Goal: Navigation & Orientation: Find specific page/section

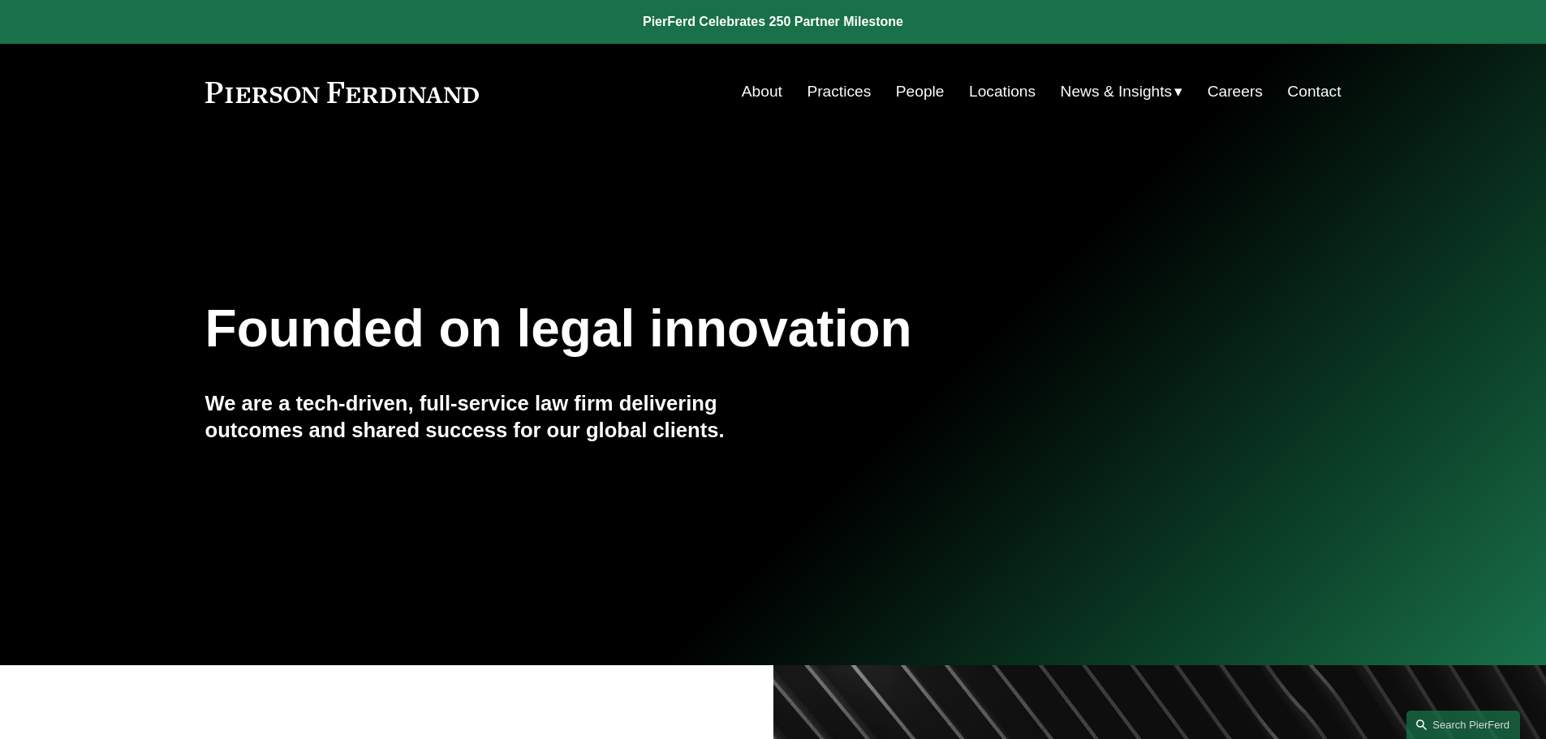
click at [0, 0] on span "Blogs" at bounding box center [0, 0] width 0 height 0
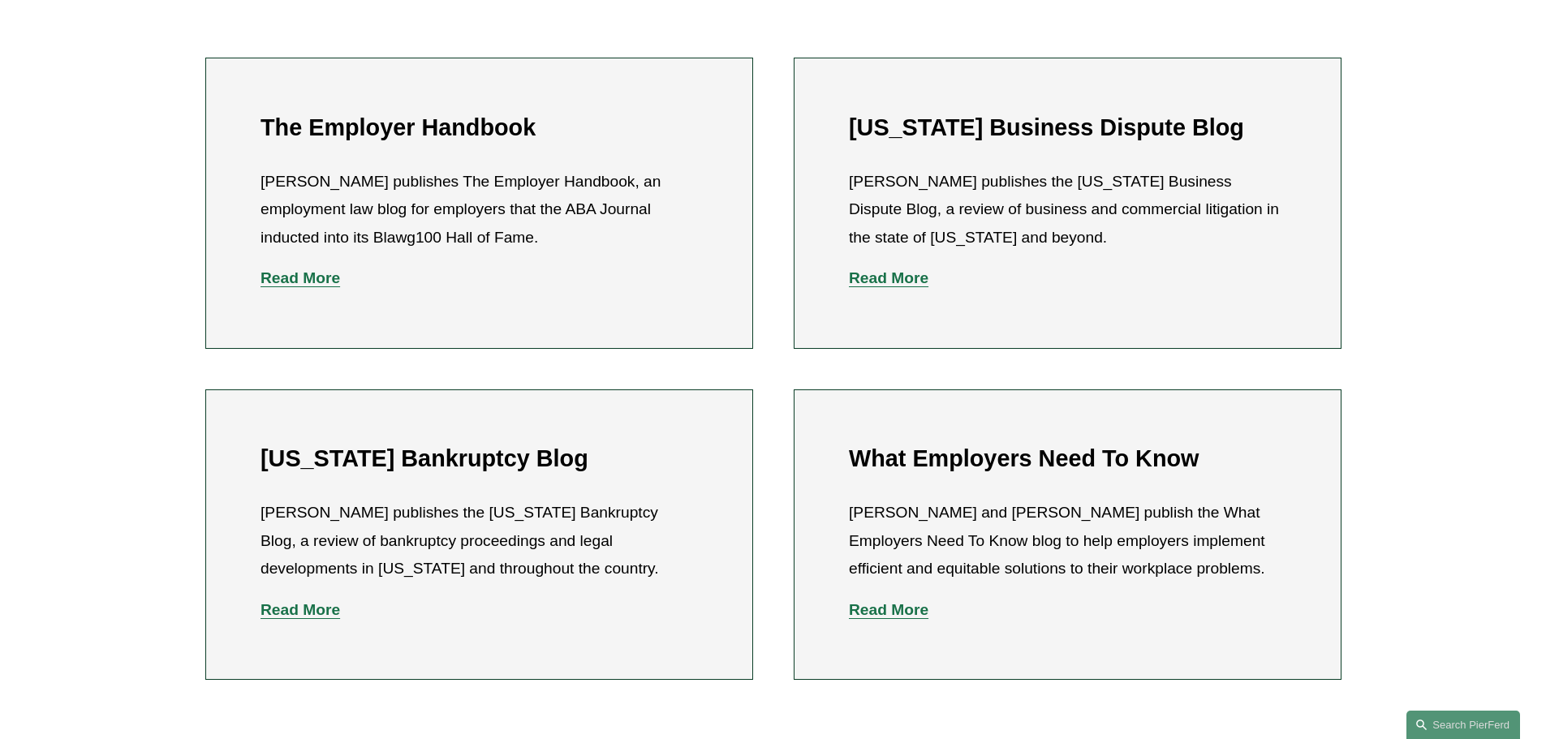
scroll to position [568, 0]
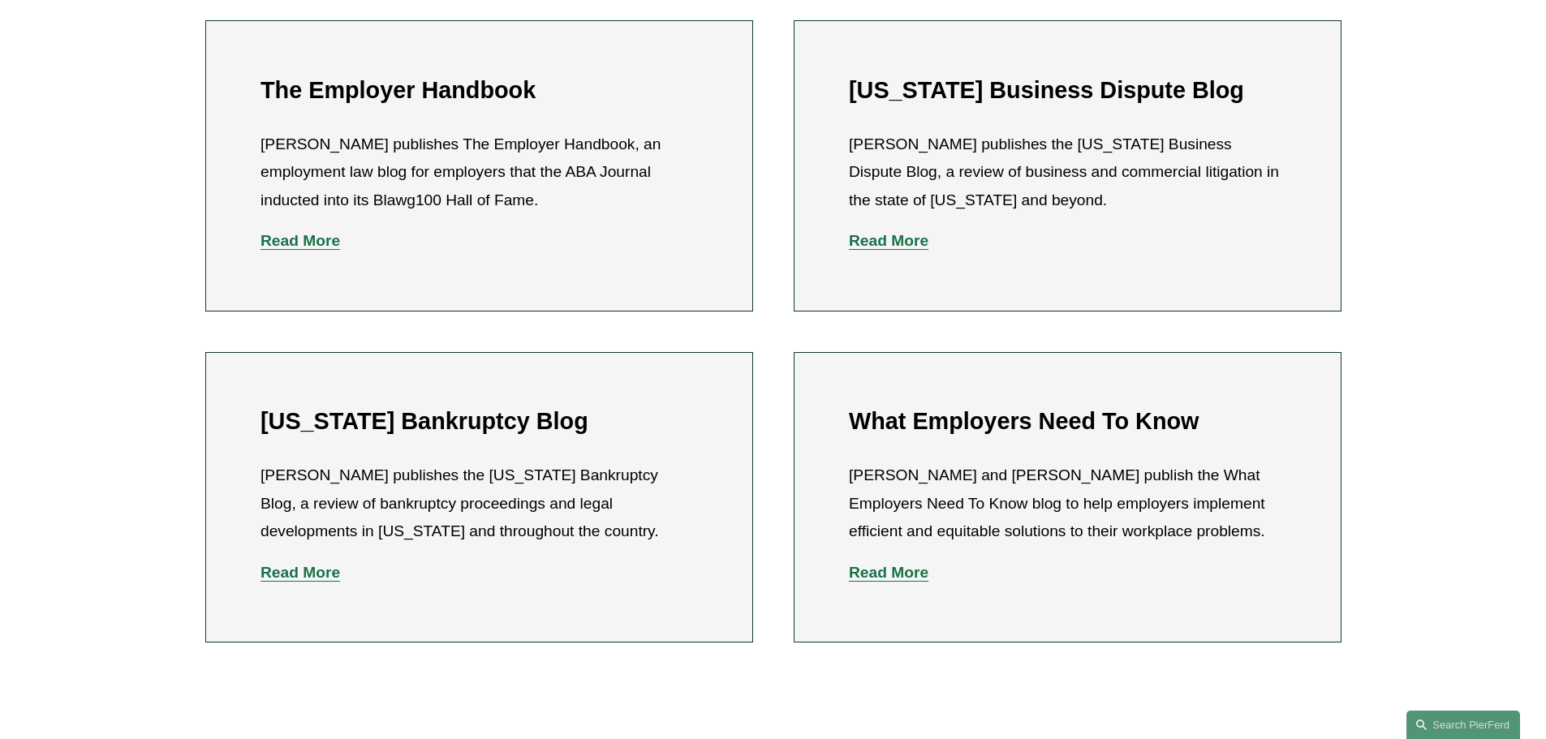
click at [873, 584] on p "Read More" at bounding box center [1067, 573] width 437 height 28
click at [885, 567] on strong "Read More" at bounding box center [889, 572] width 80 height 17
click at [895, 584] on p "Read More" at bounding box center [1067, 573] width 437 height 28
click at [899, 573] on strong "Read More" at bounding box center [889, 572] width 80 height 17
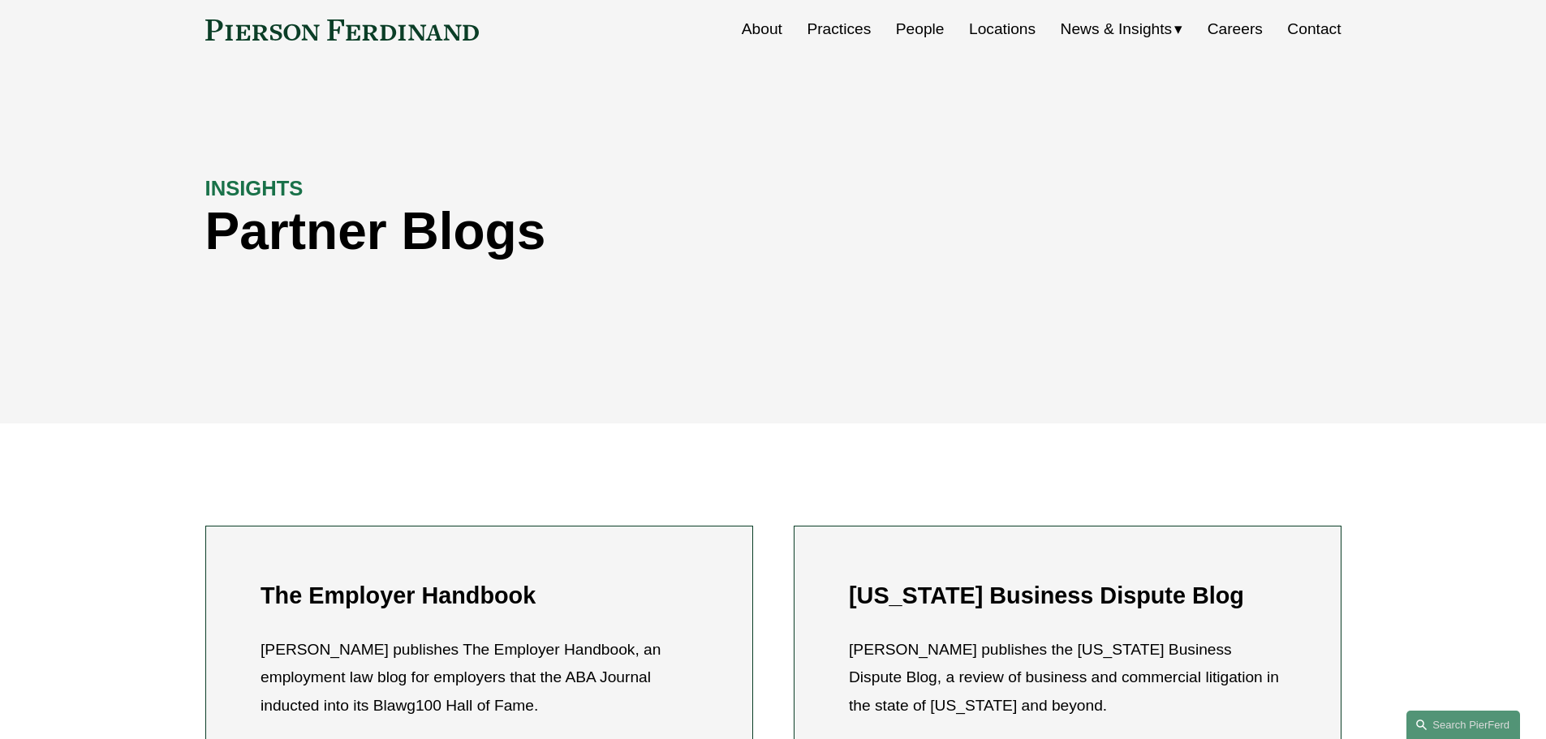
scroll to position [0, 0]
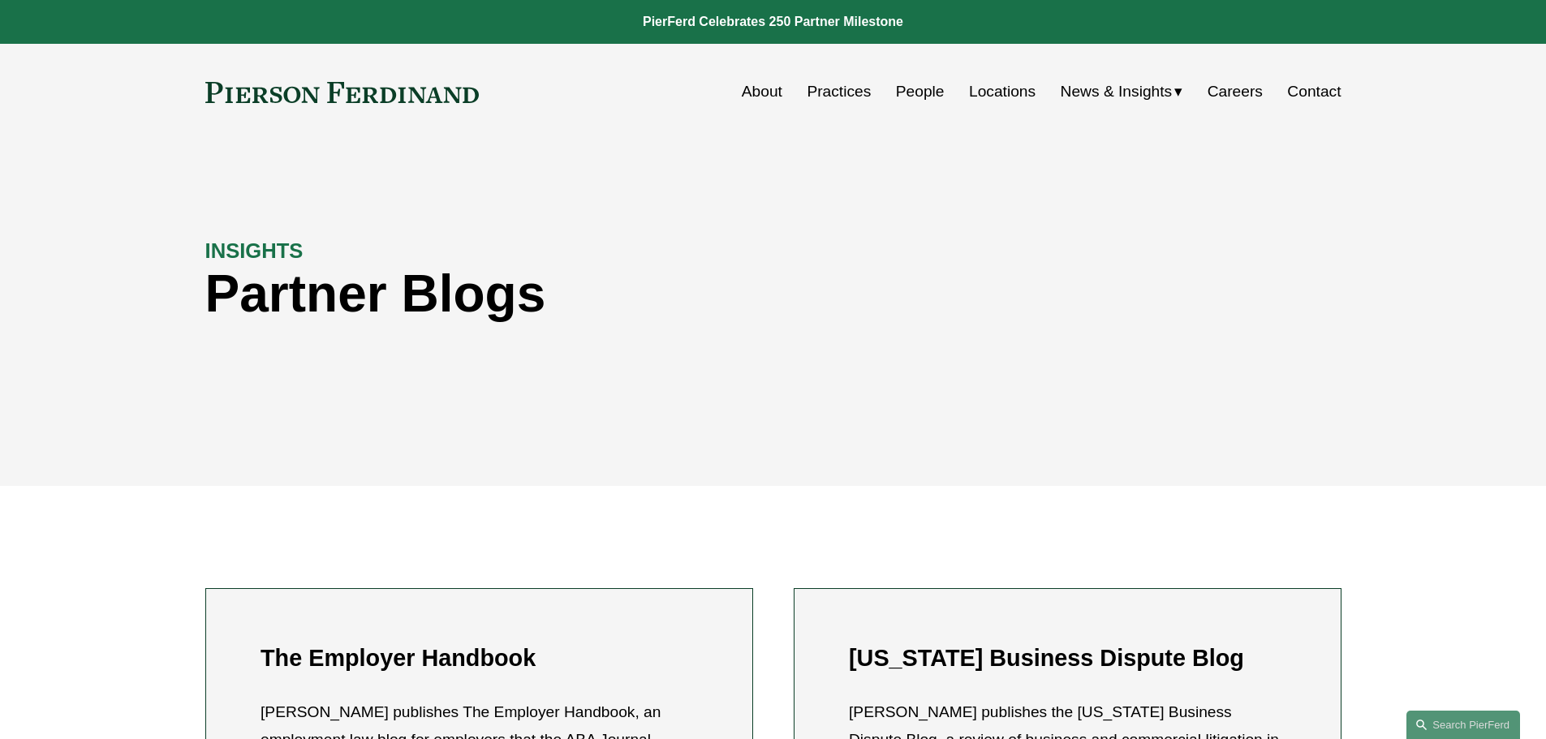
click at [930, 98] on link "People" at bounding box center [920, 91] width 49 height 31
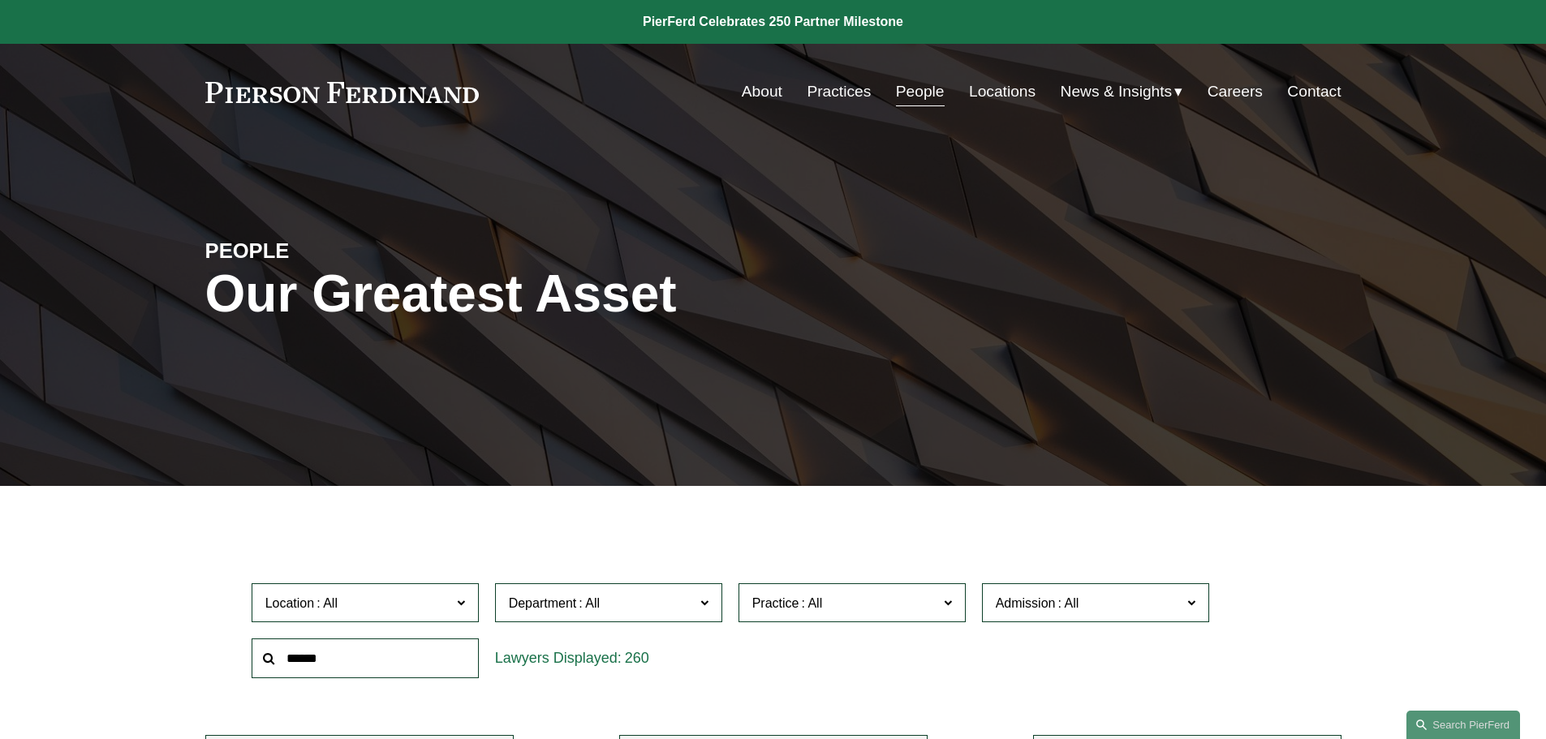
click at [1299, 91] on link "Contact" at bounding box center [1314, 91] width 54 height 31
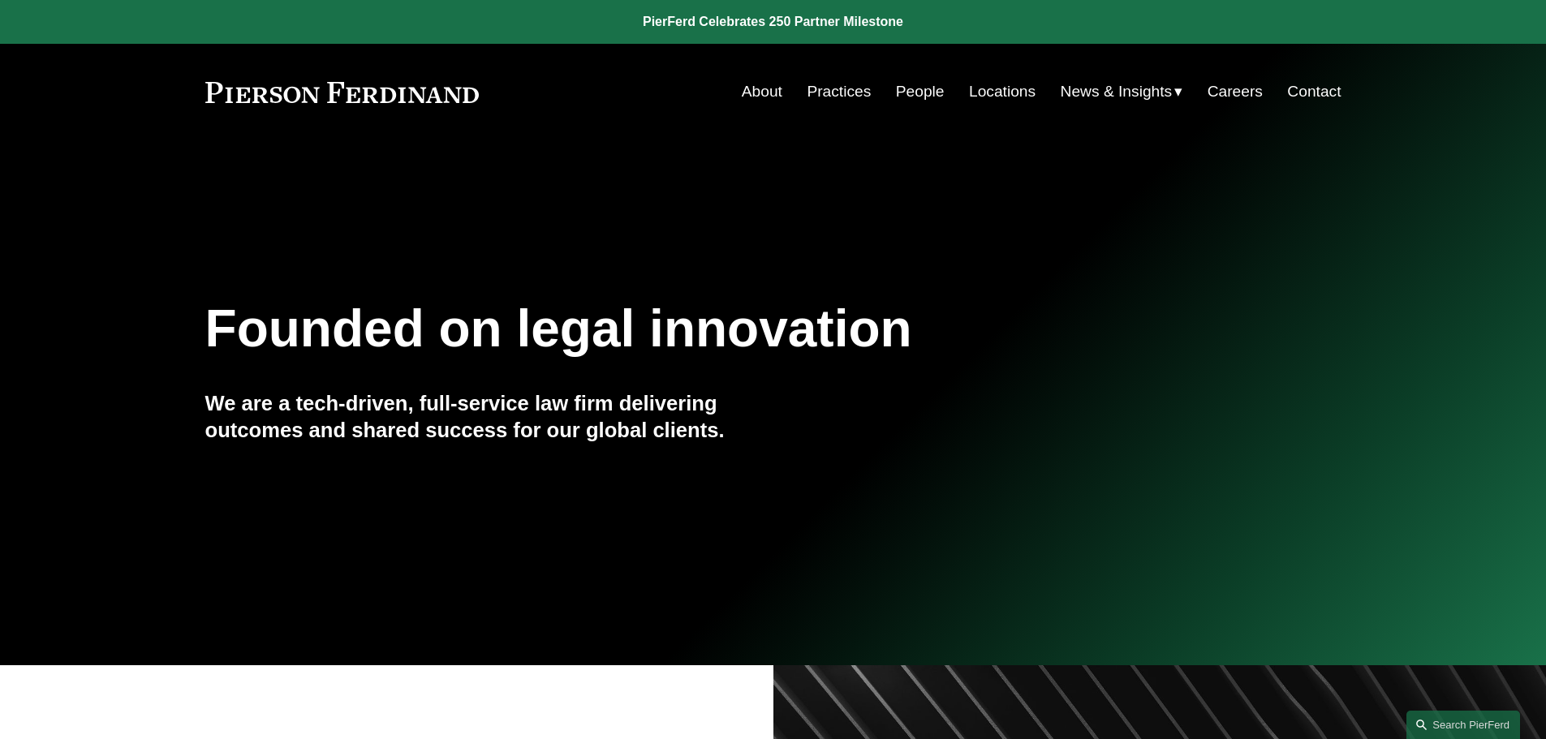
click at [911, 84] on link "People" at bounding box center [920, 91] width 49 height 31
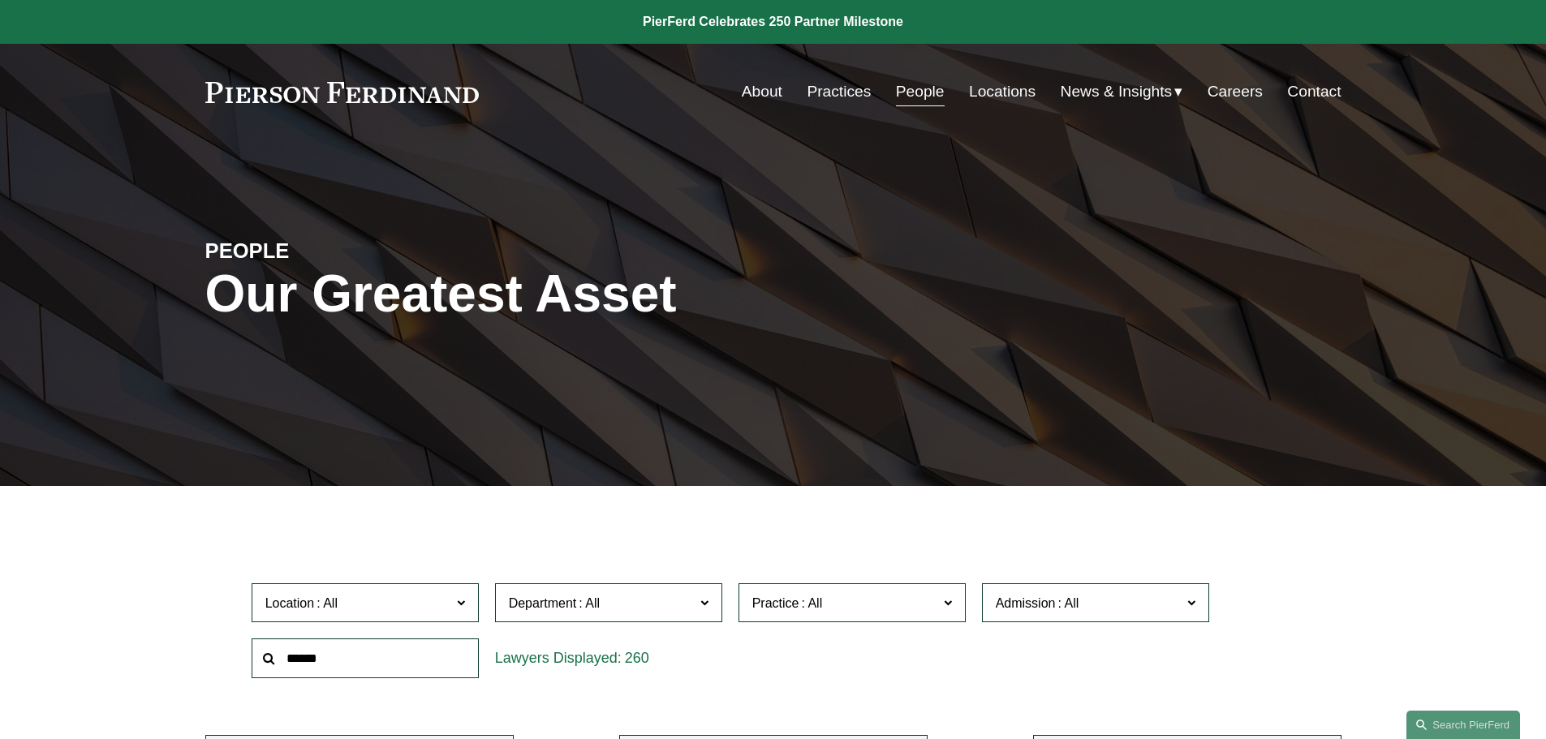
scroll to position [9, 0]
